Goal: Task Accomplishment & Management: Use online tool/utility

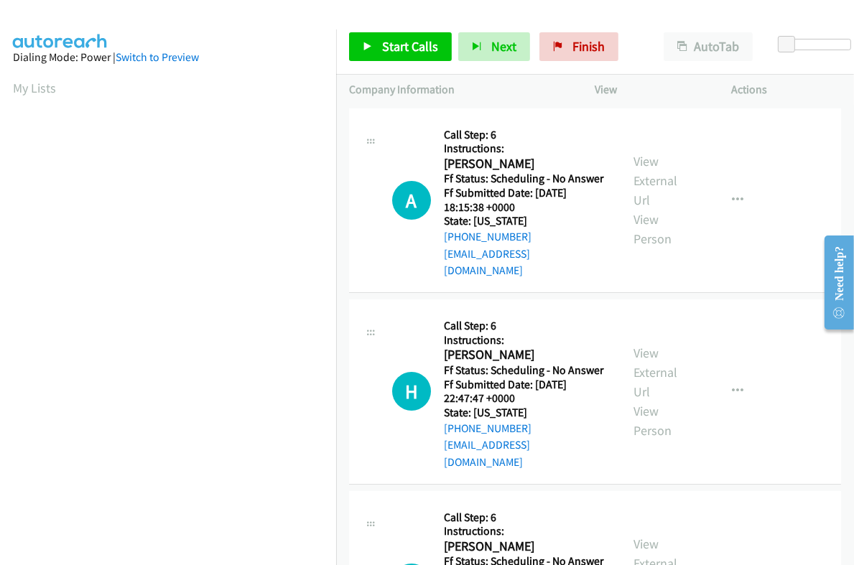
scroll to position [243, 0]
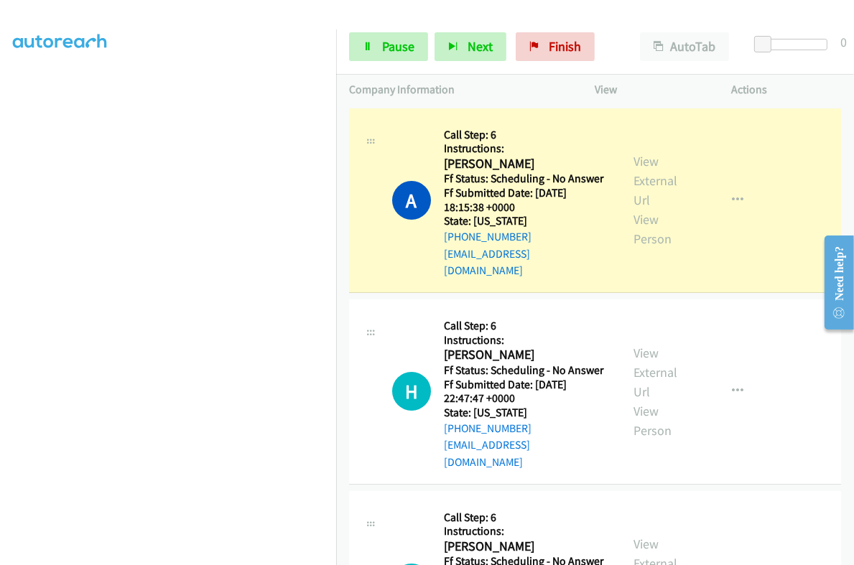
click at [653, 160] on div "View External Url View Person" at bounding box center [663, 200] width 58 height 97
click at [645, 156] on link "View External Url" at bounding box center [656, 180] width 44 height 55
click at [374, 50] on link "Pause" at bounding box center [388, 46] width 79 height 29
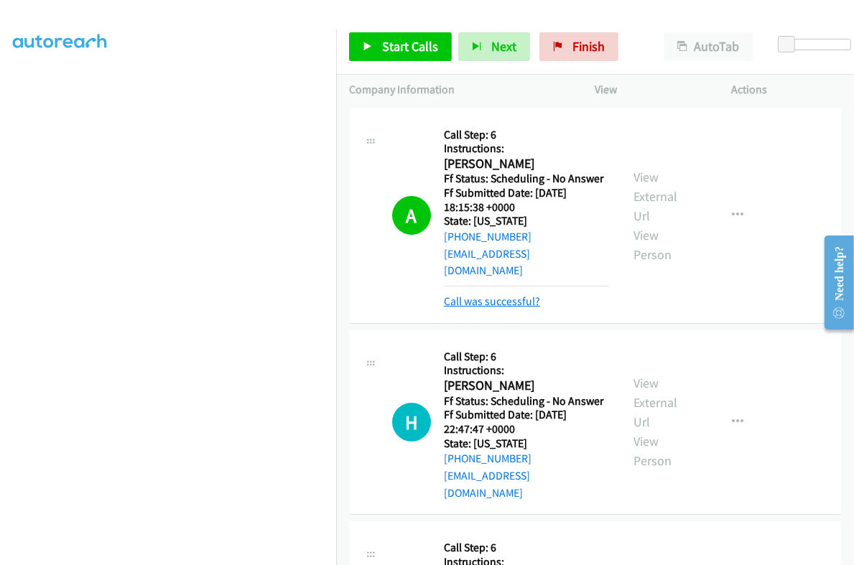
click at [514, 294] on link "Call was successful?" at bounding box center [492, 301] width 96 height 14
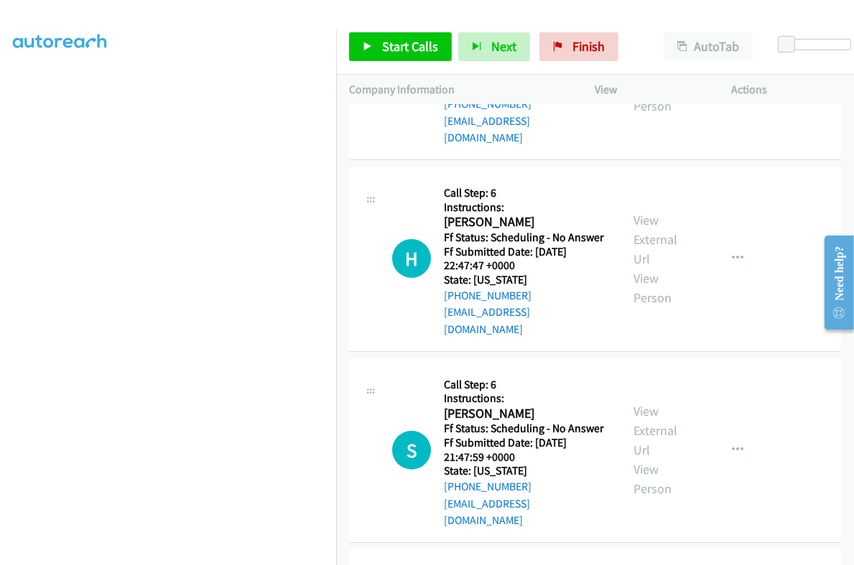
scroll to position [269, 0]
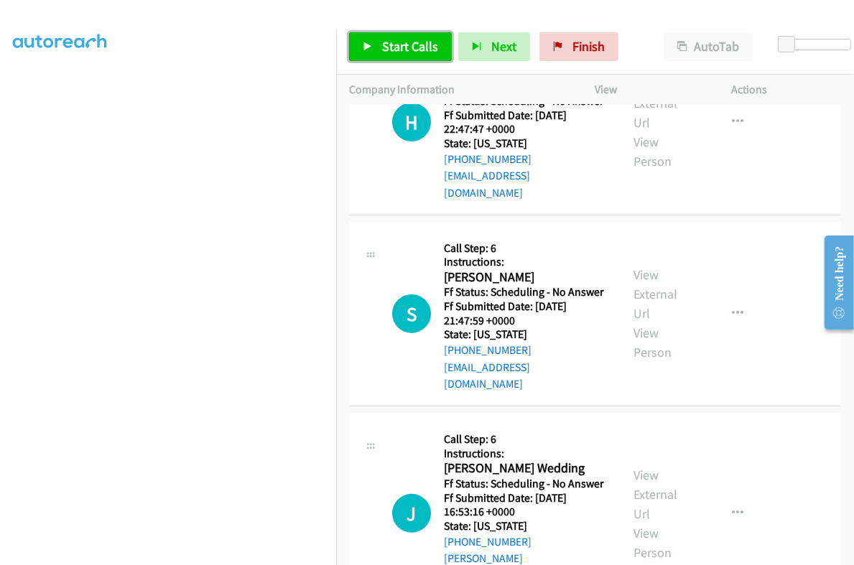
click at [406, 47] on span "Start Calls" at bounding box center [410, 46] width 56 height 17
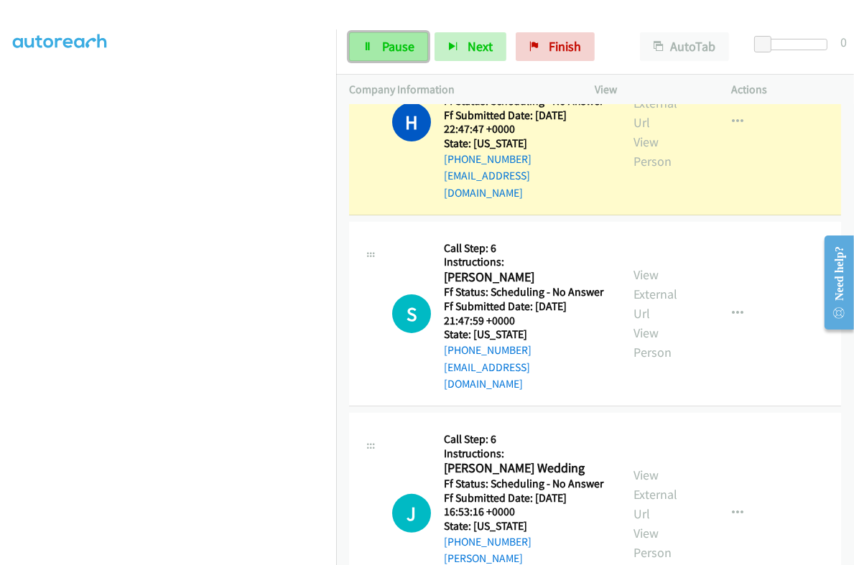
click at [391, 44] on span "Pause" at bounding box center [398, 46] width 32 height 17
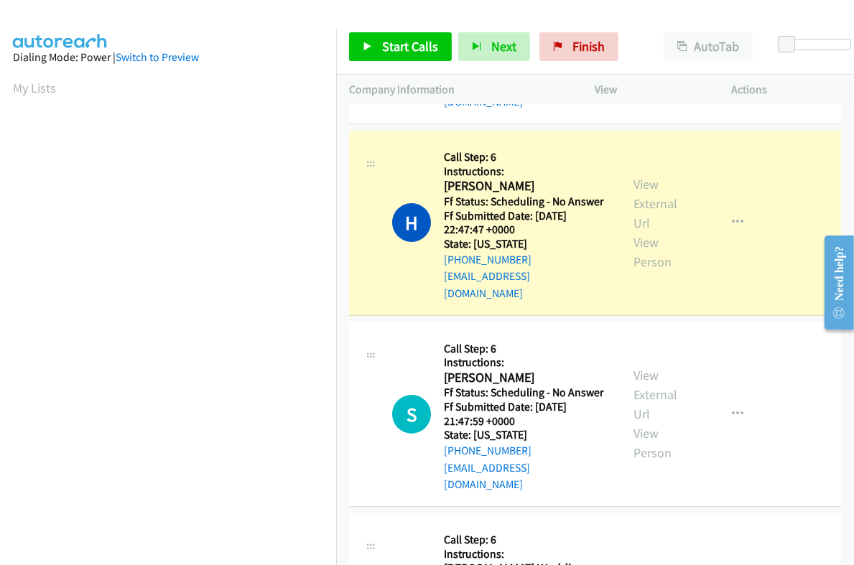
scroll to position [89, 0]
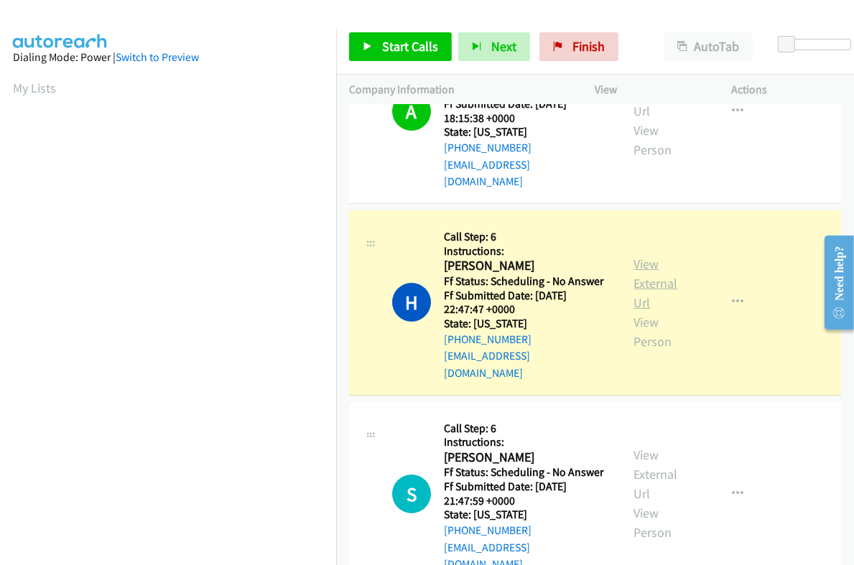
click at [645, 256] on link "View External Url" at bounding box center [656, 283] width 44 height 55
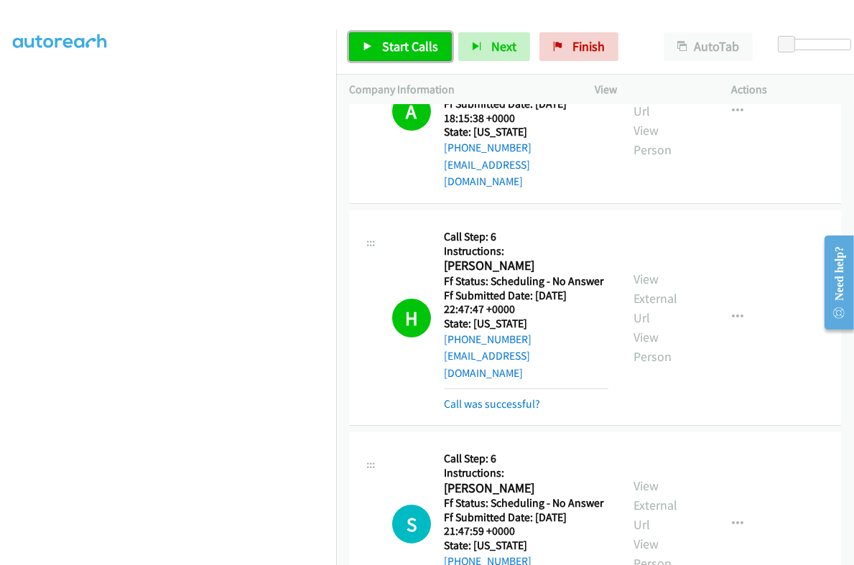
click at [415, 50] on span "Start Calls" at bounding box center [410, 46] width 56 height 17
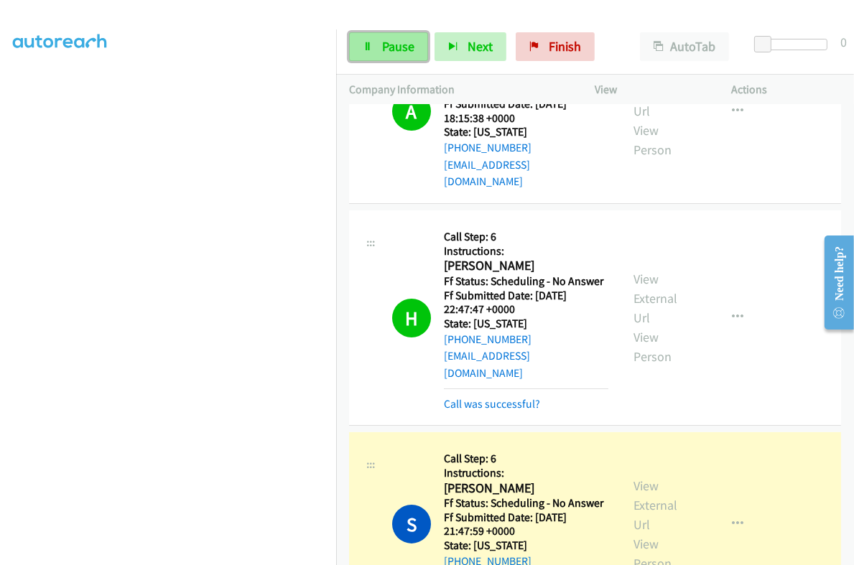
click at [367, 52] on link "Pause" at bounding box center [388, 46] width 79 height 29
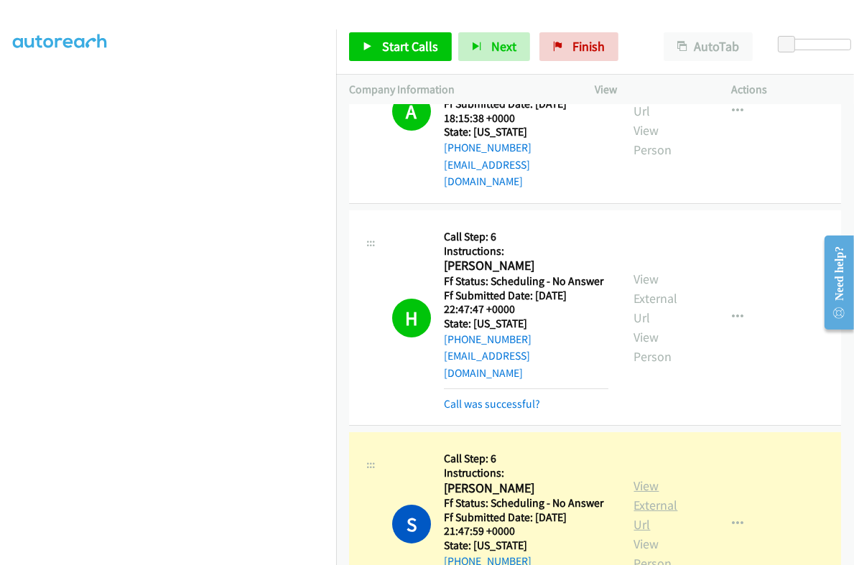
click at [645, 477] on link "View External Url" at bounding box center [656, 504] width 44 height 55
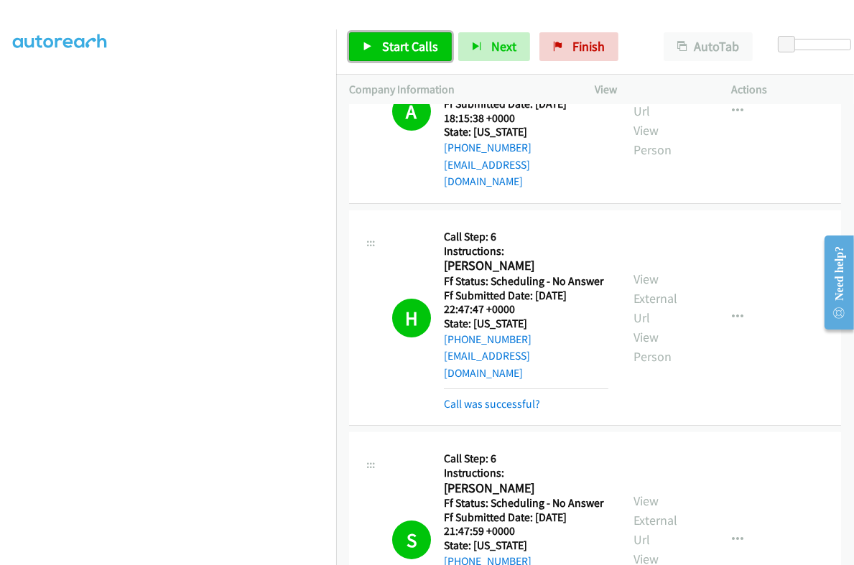
click at [409, 45] on span "Start Calls" at bounding box center [410, 46] width 56 height 17
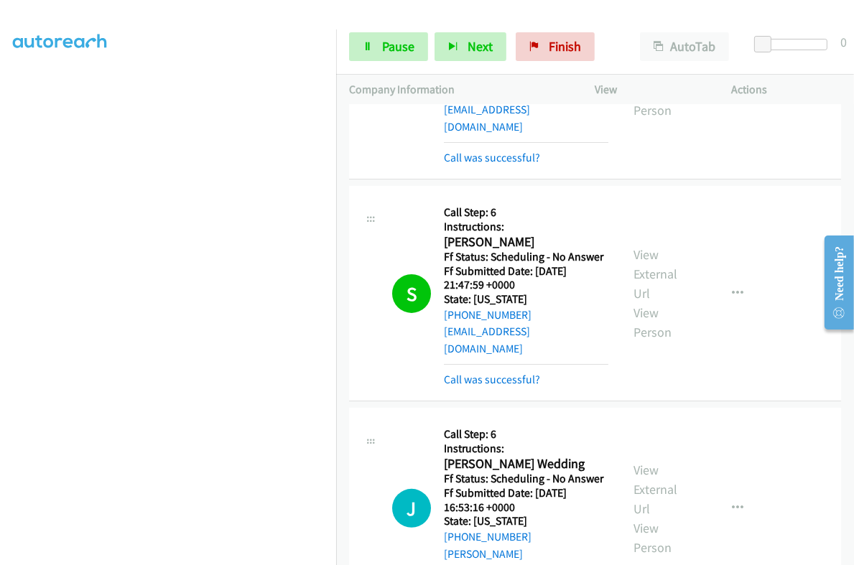
scroll to position [358, 0]
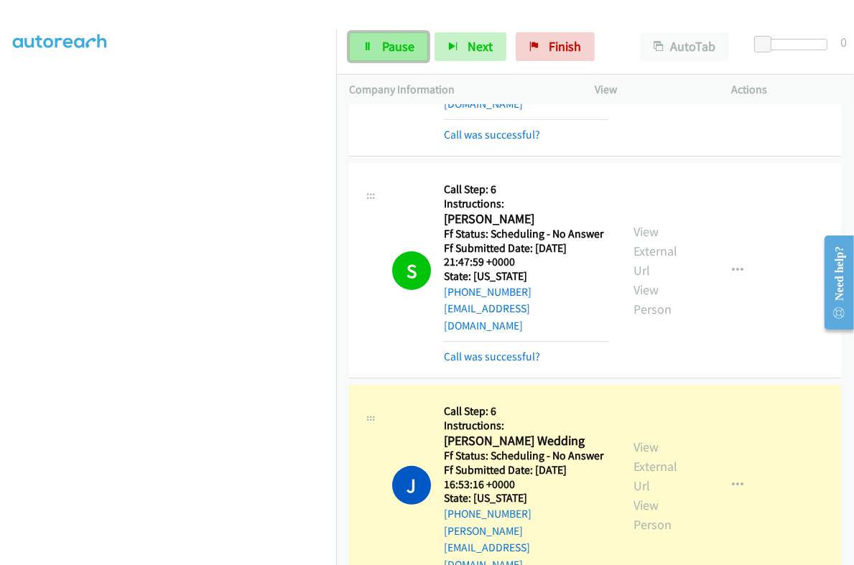
click at [393, 41] on span "Pause" at bounding box center [398, 46] width 32 height 17
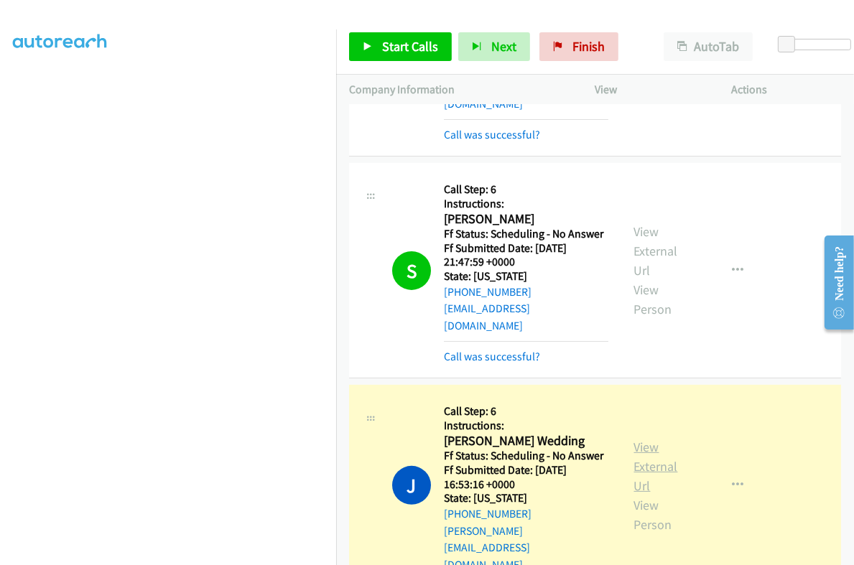
click at [636, 439] on link "View External Url" at bounding box center [656, 466] width 44 height 55
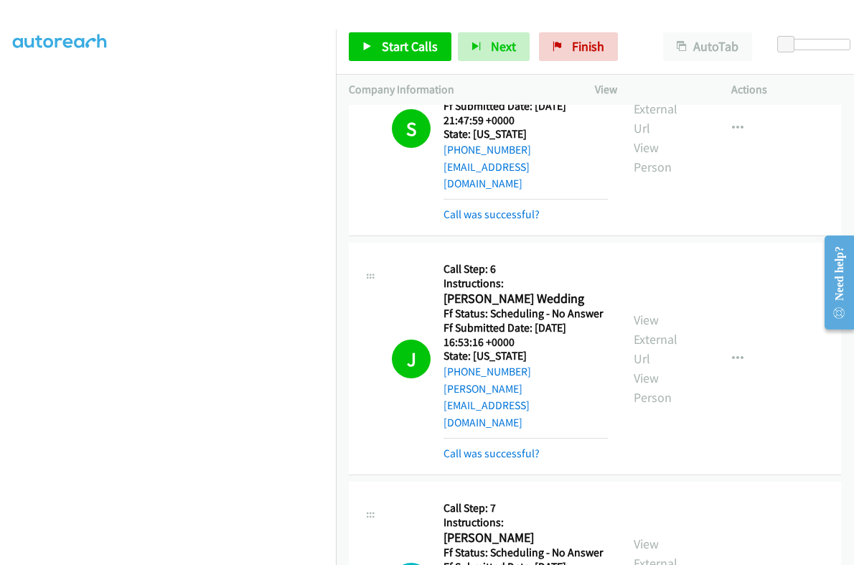
scroll to position [539, 0]
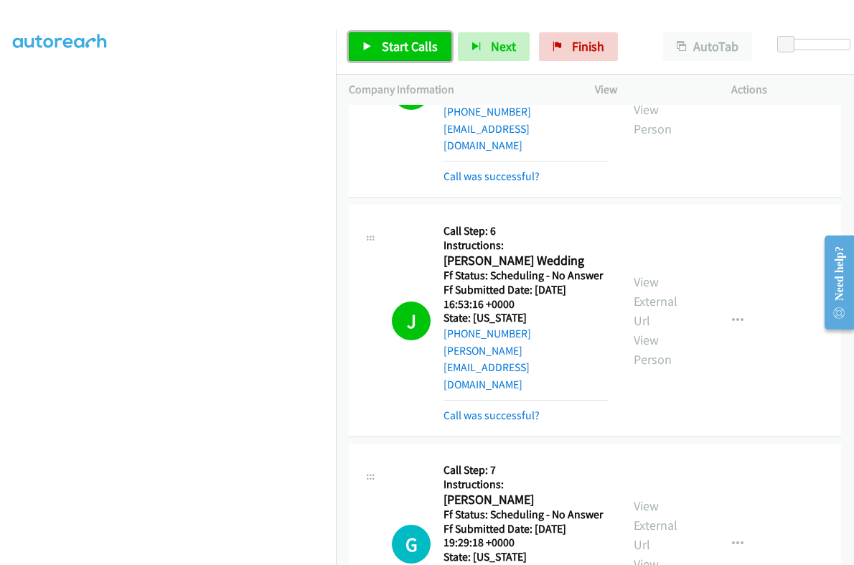
click at [384, 55] on link "Start Calls" at bounding box center [400, 46] width 103 height 29
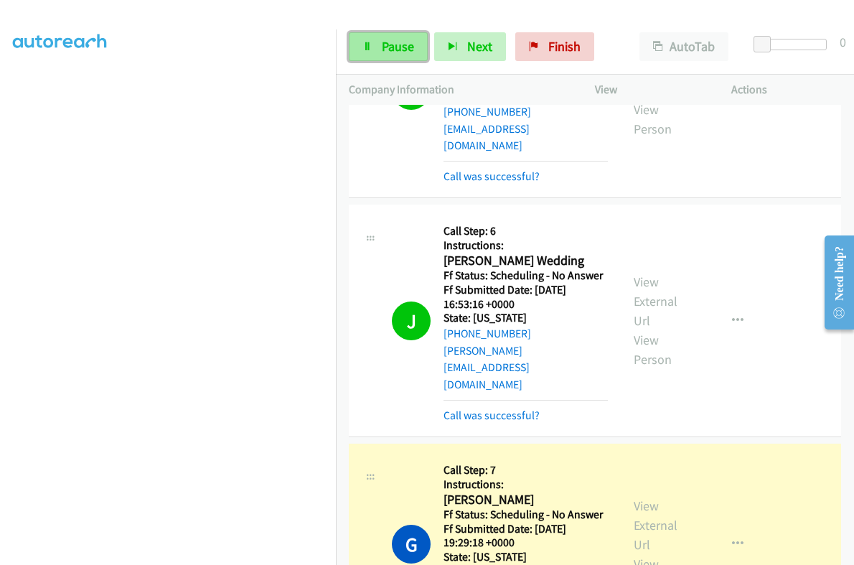
click at [374, 50] on link "Pause" at bounding box center [388, 46] width 79 height 29
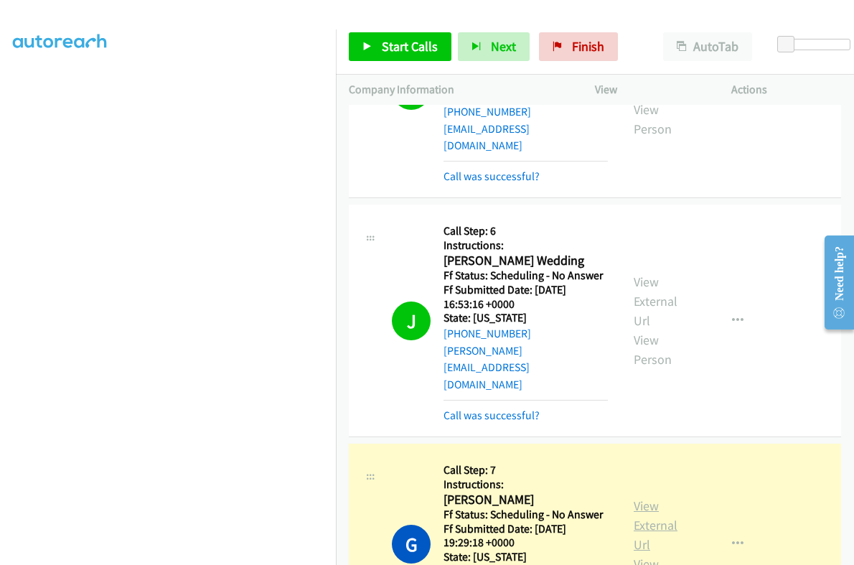
click at [634, 498] on link "View External Url" at bounding box center [656, 525] width 44 height 55
click at [456, 492] on h2 "[PERSON_NAME]" at bounding box center [522, 500] width 157 height 17
copy h2 "[PERSON_NAME]"
